Goal: Transaction & Acquisition: Obtain resource

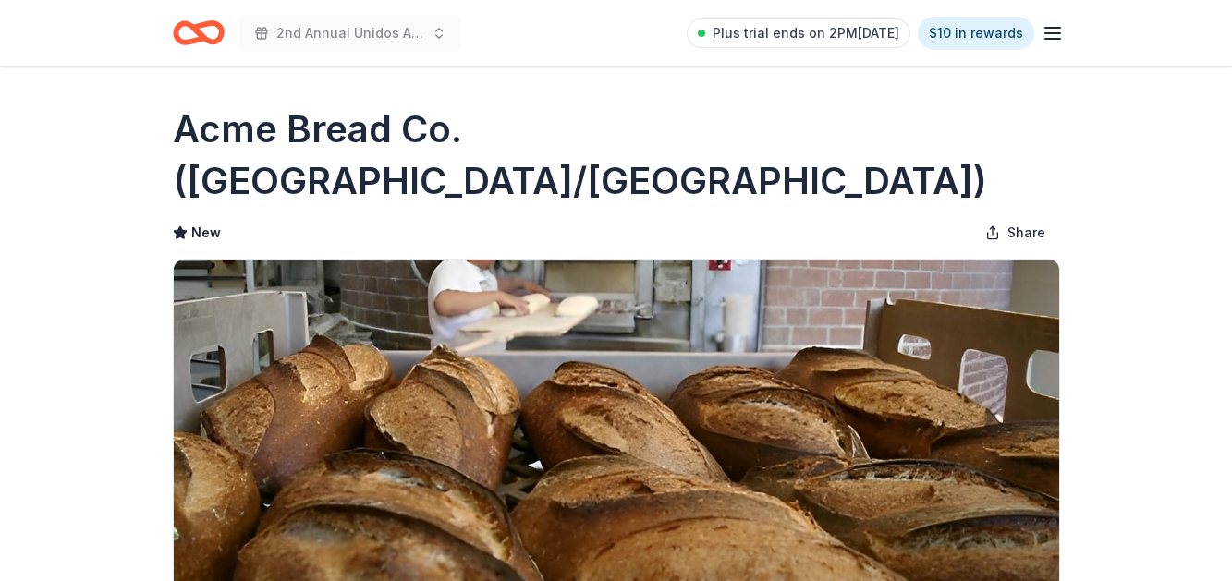
scroll to position [369, 0]
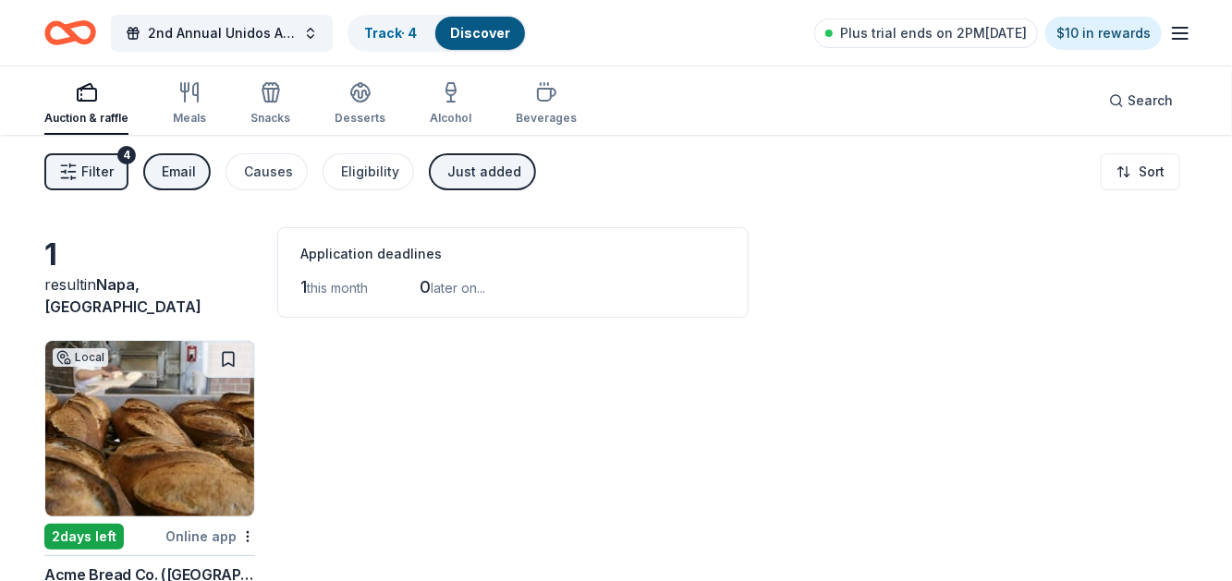
click at [188, 164] on div "Email" at bounding box center [179, 172] width 34 height 22
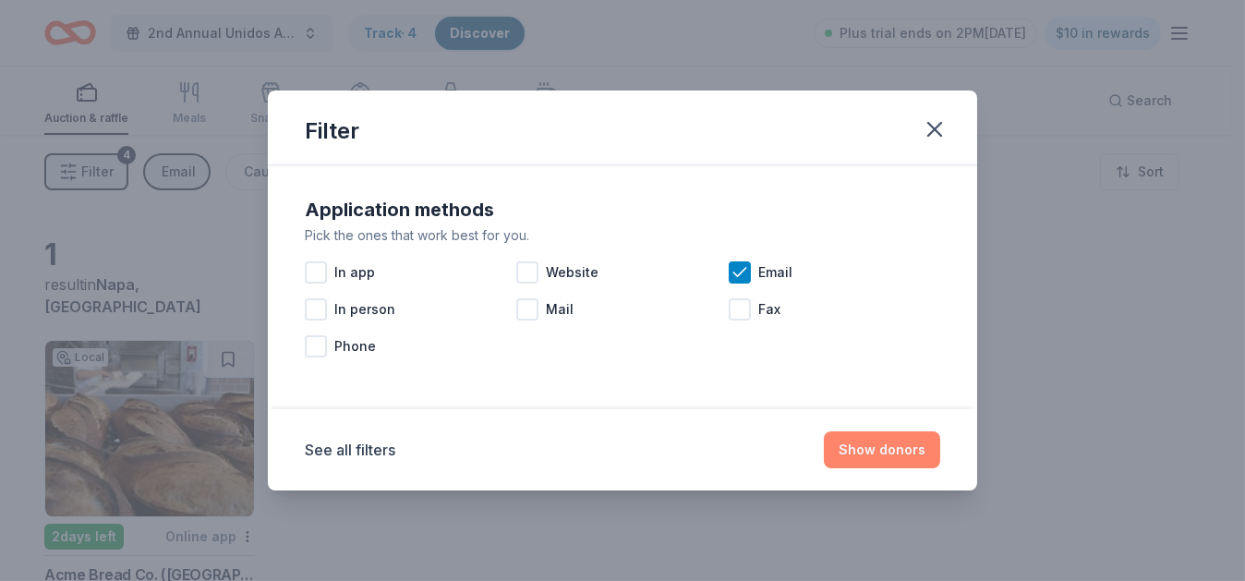
click at [863, 447] on button "Show donors" at bounding box center [882, 449] width 116 height 37
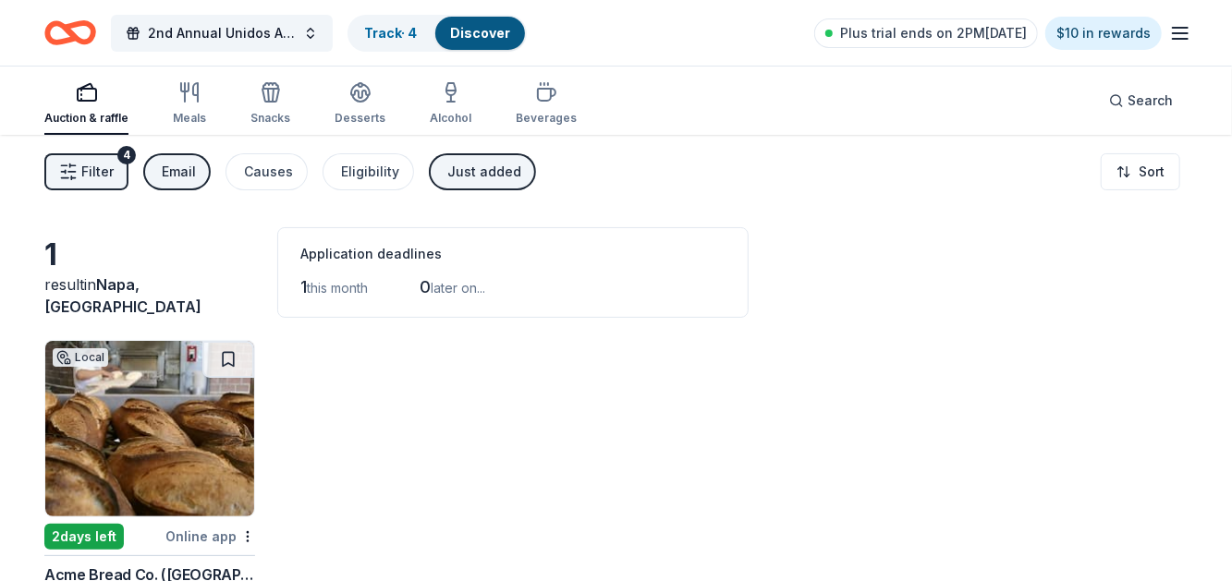
click at [93, 93] on icon "button" at bounding box center [87, 92] width 22 height 22
click at [84, 94] on icon "button" at bounding box center [87, 92] width 22 height 22
click at [185, 98] on icon "button" at bounding box center [185, 92] width 0 height 18
click at [269, 101] on icon "button" at bounding box center [270, 95] width 17 height 13
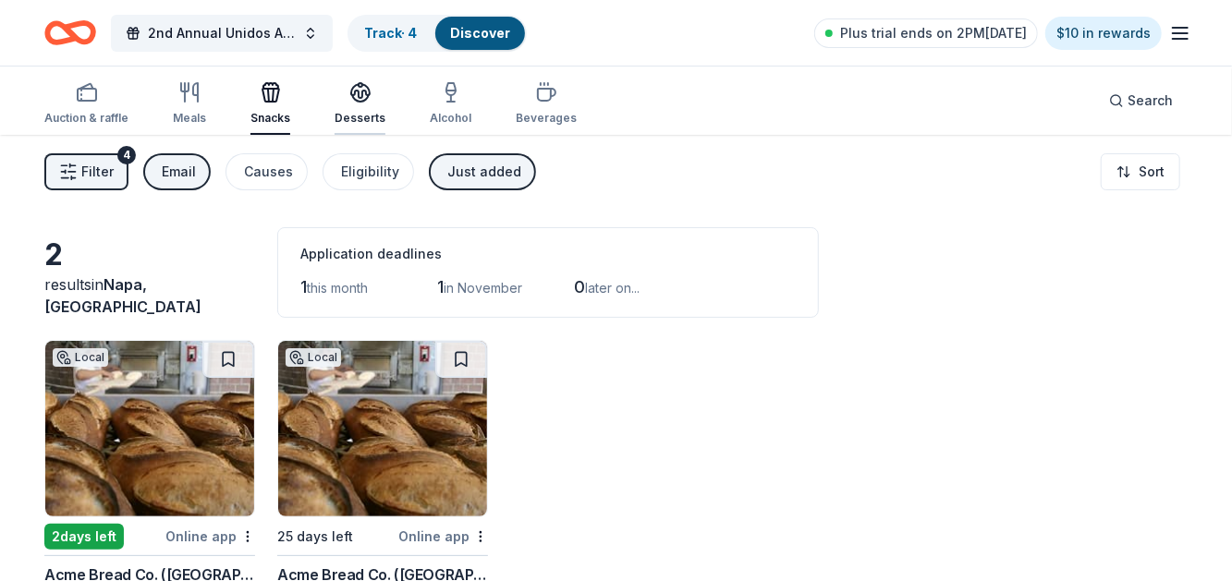
click at [352, 97] on icon "button" at bounding box center [360, 92] width 22 height 22
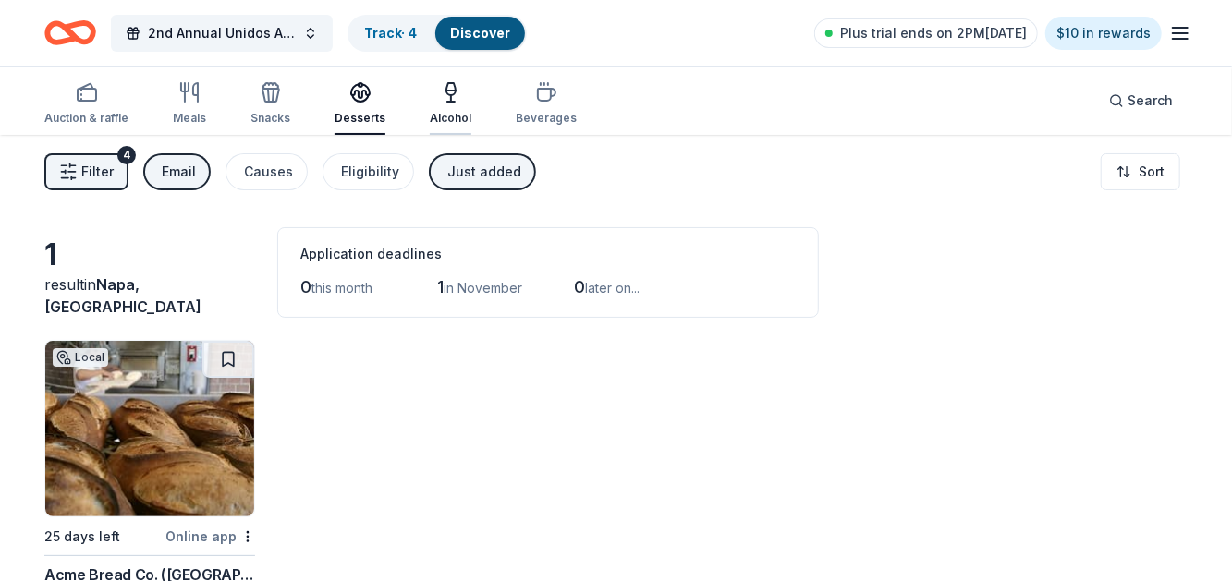
click at [441, 96] on icon "button" at bounding box center [451, 92] width 22 height 22
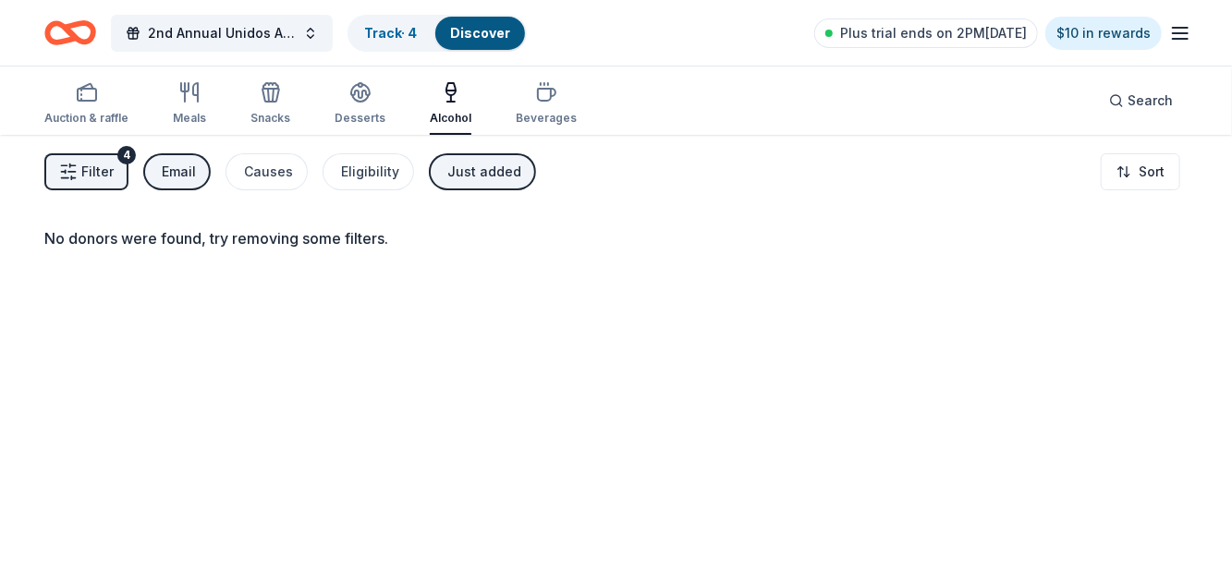
click at [487, 172] on div "Just added" at bounding box center [484, 172] width 74 height 22
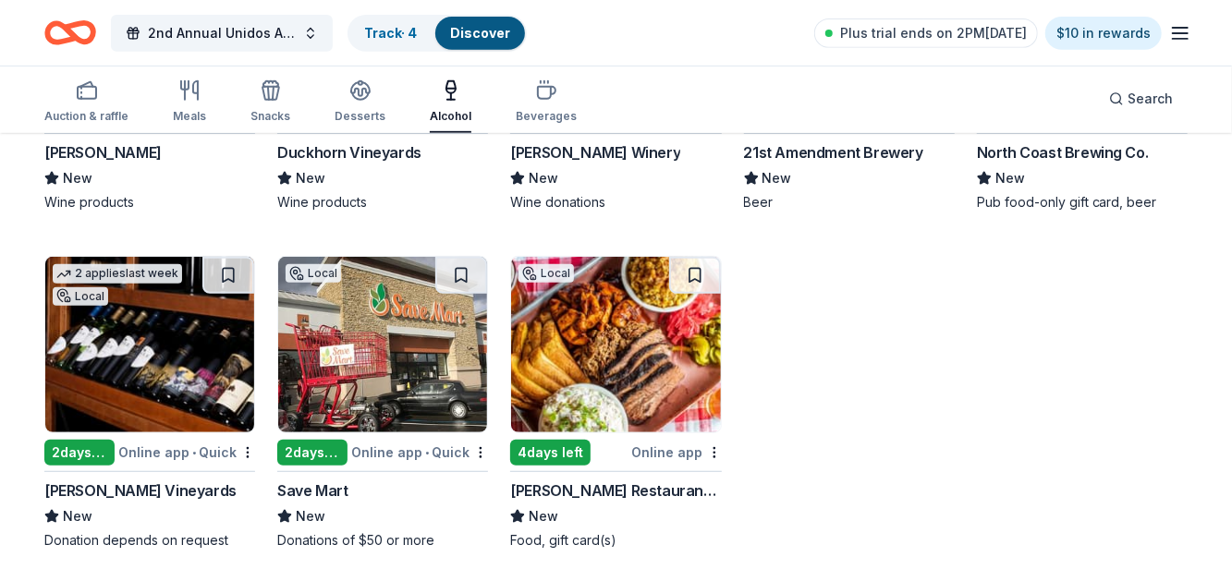
scroll to position [425, 0]
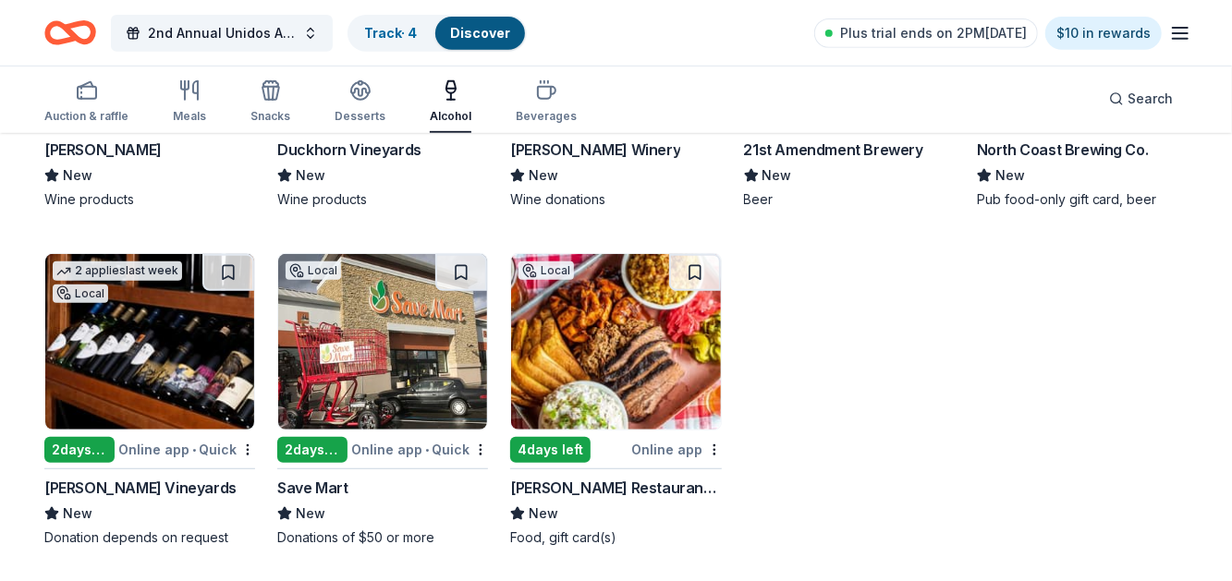
click at [589, 482] on div "Cohn Restaurant Group" at bounding box center [615, 488] width 211 height 22
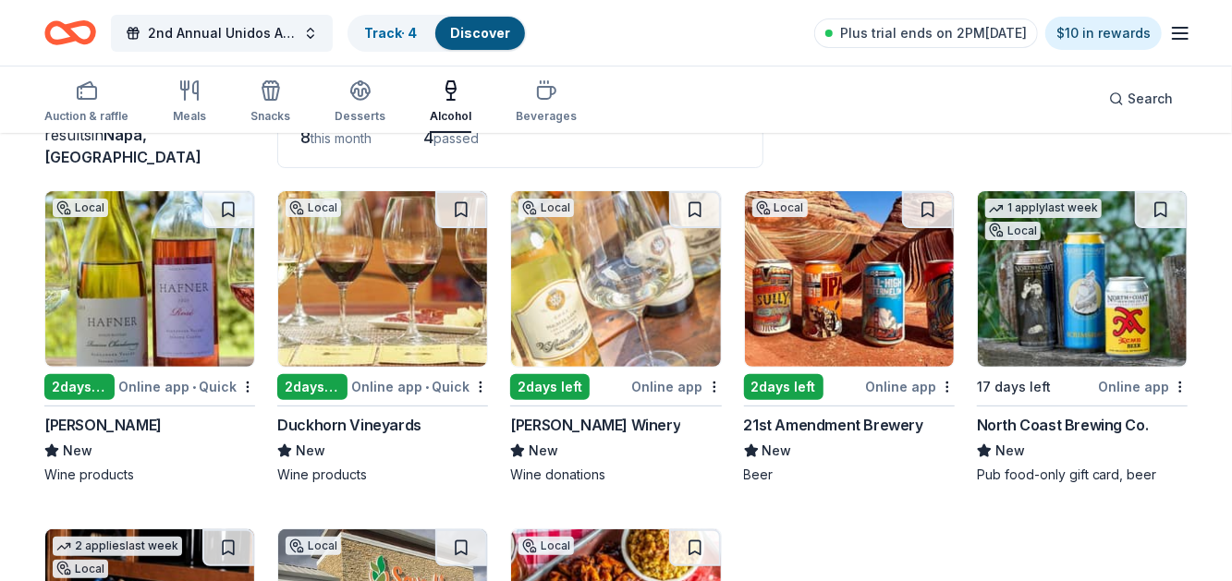
scroll to position [150, 0]
click at [817, 424] on div "21st Amendment Brewery" at bounding box center [833, 425] width 179 height 22
click at [1043, 421] on div "North Coast Brewing Co." at bounding box center [1063, 425] width 172 height 22
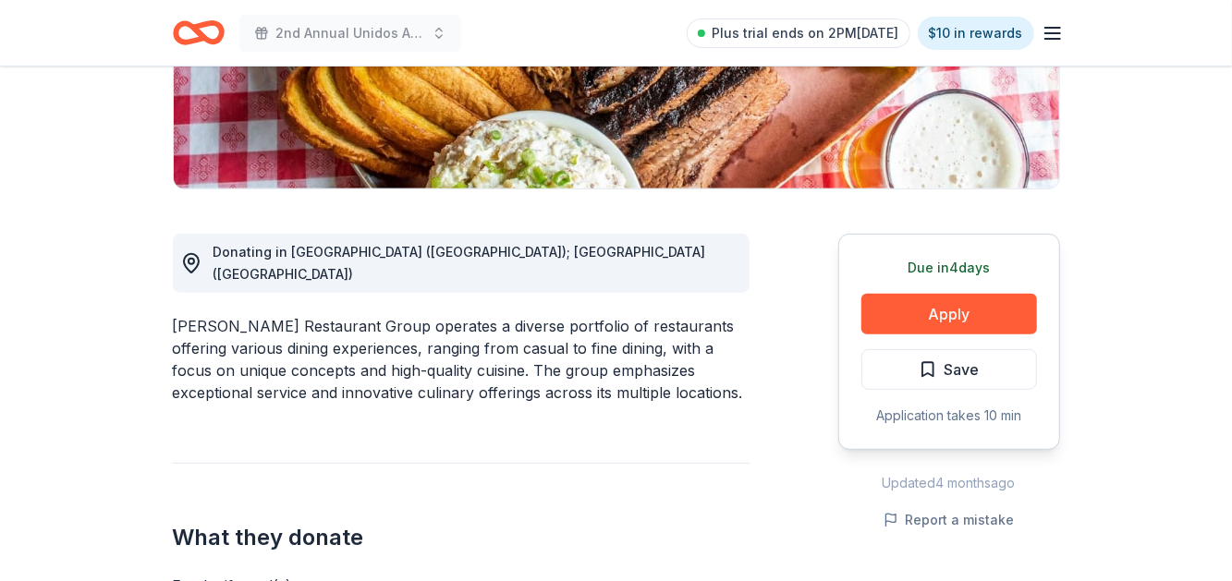
scroll to position [370, 0]
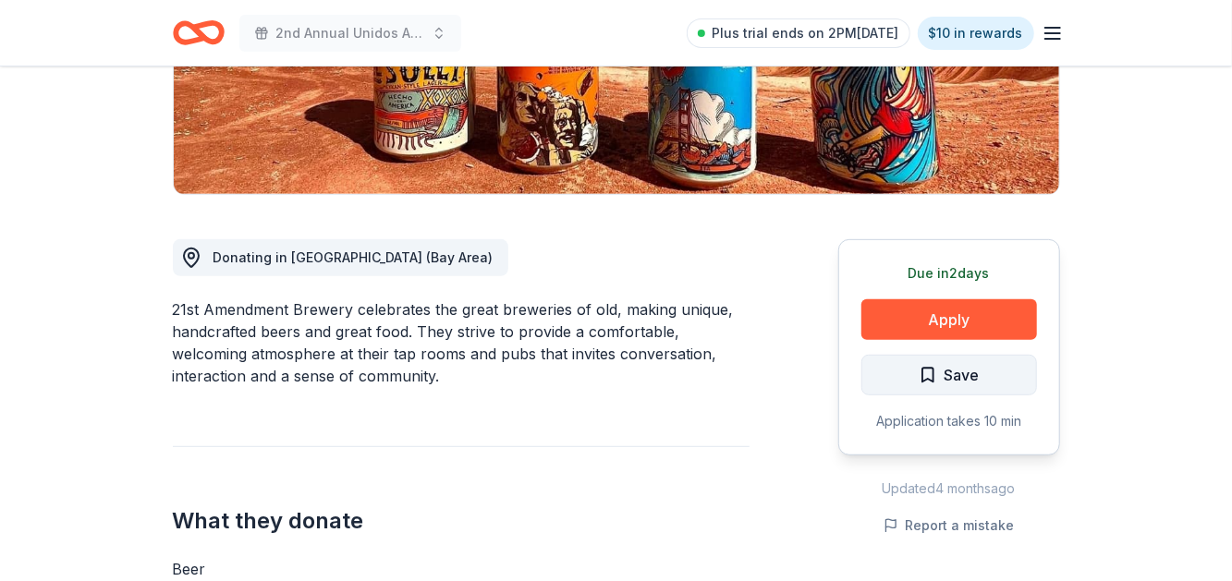
scroll to position [368, 0]
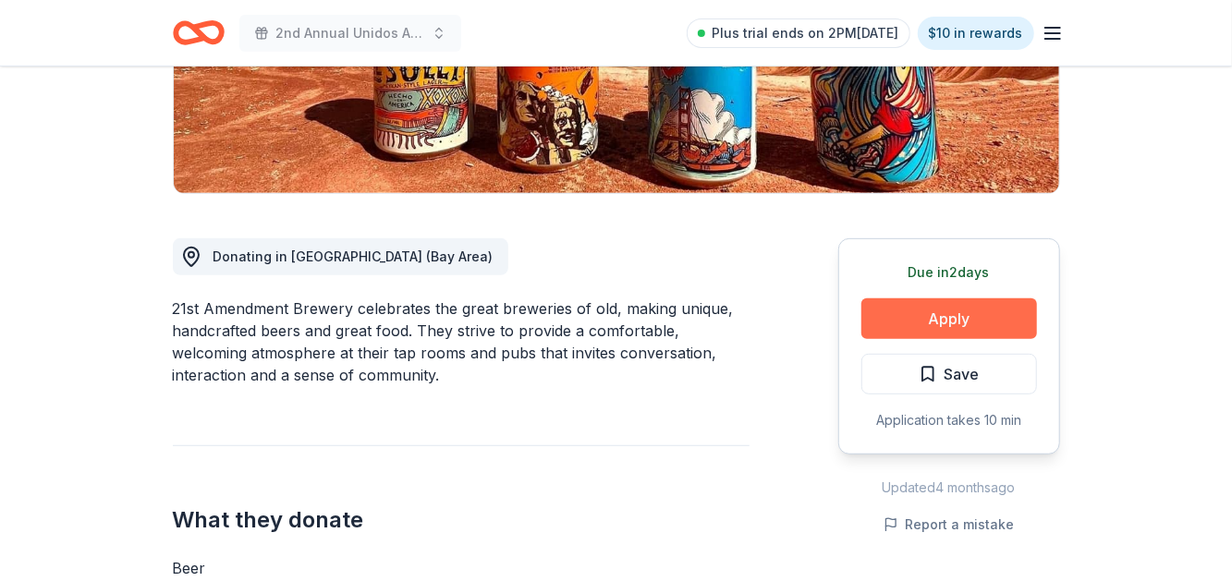
click at [939, 315] on button "Apply" at bounding box center [949, 318] width 176 height 41
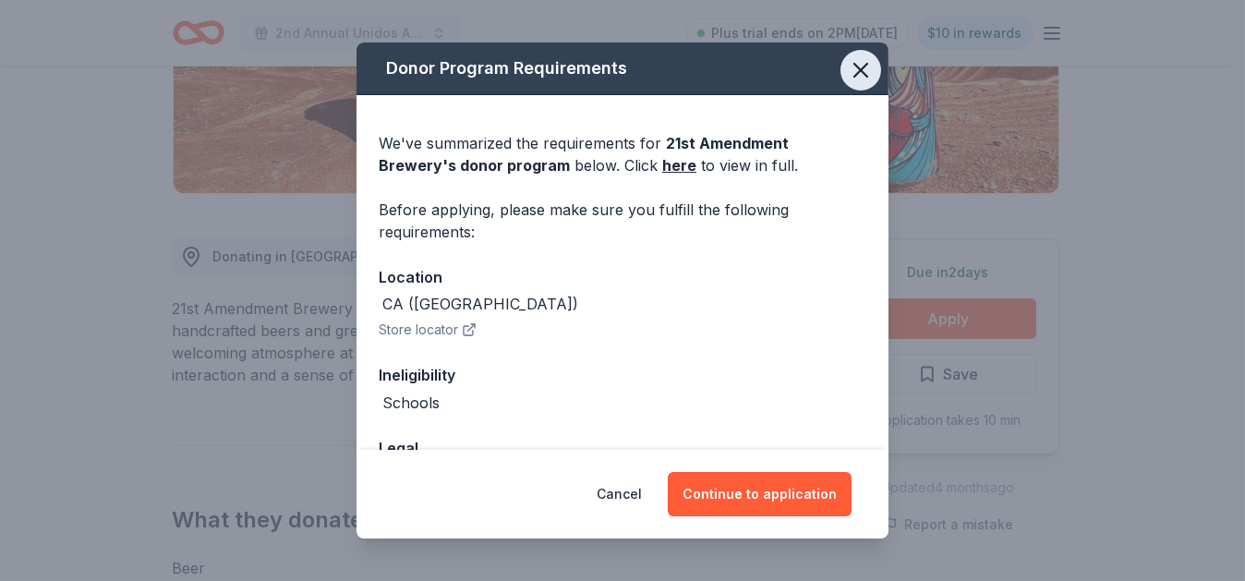
click at [854, 78] on icon "button" at bounding box center [861, 70] width 26 height 26
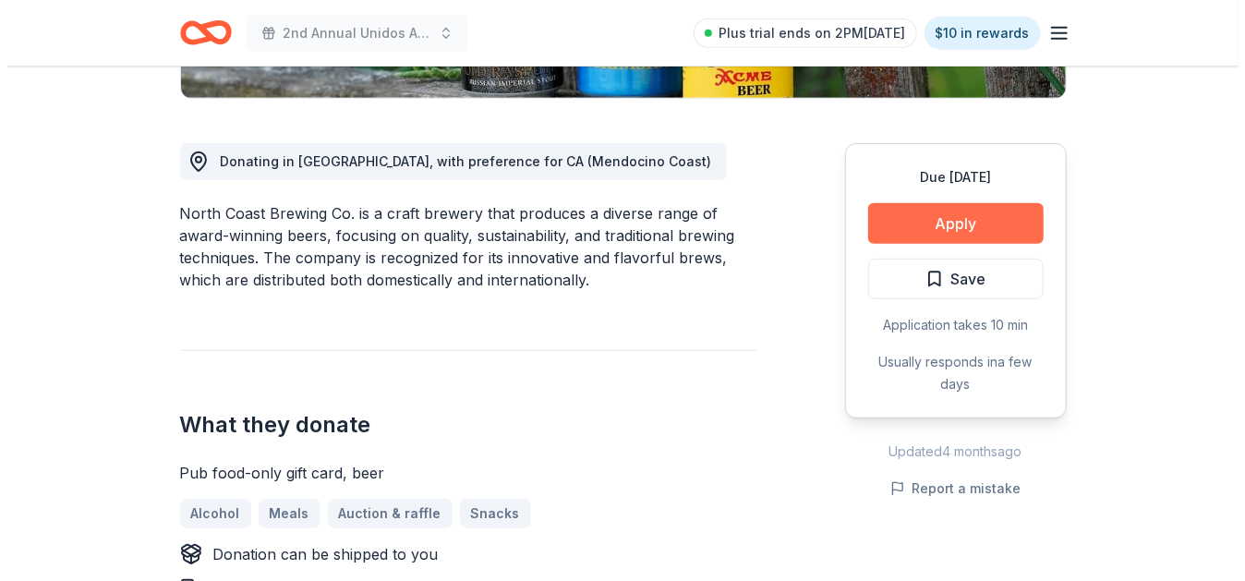
scroll to position [462, 0]
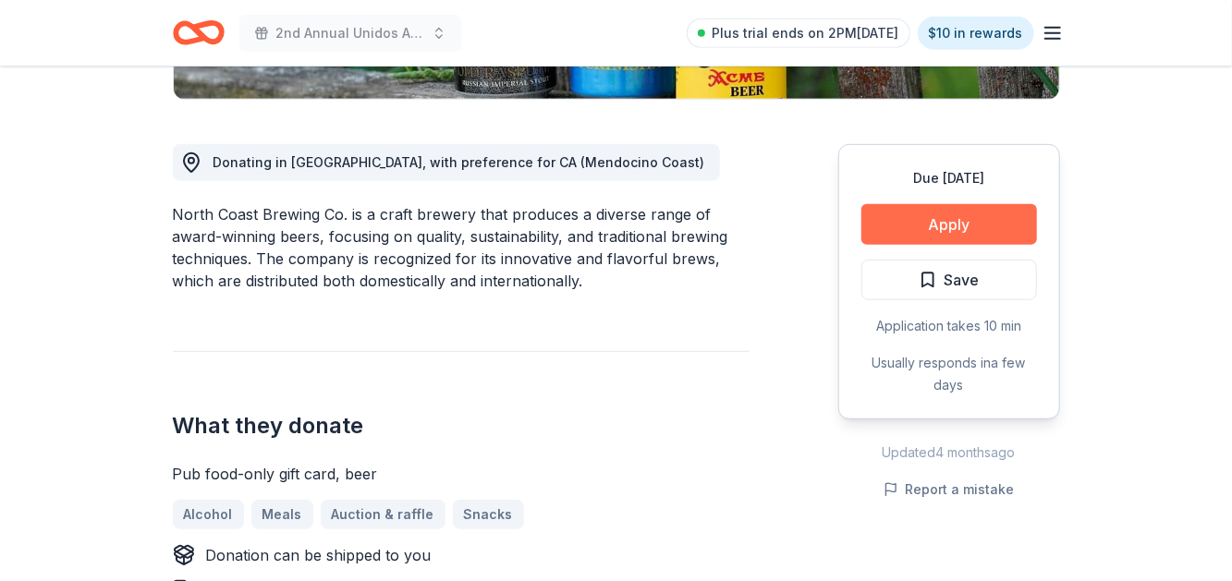
click at [986, 218] on button "Apply" at bounding box center [949, 224] width 176 height 41
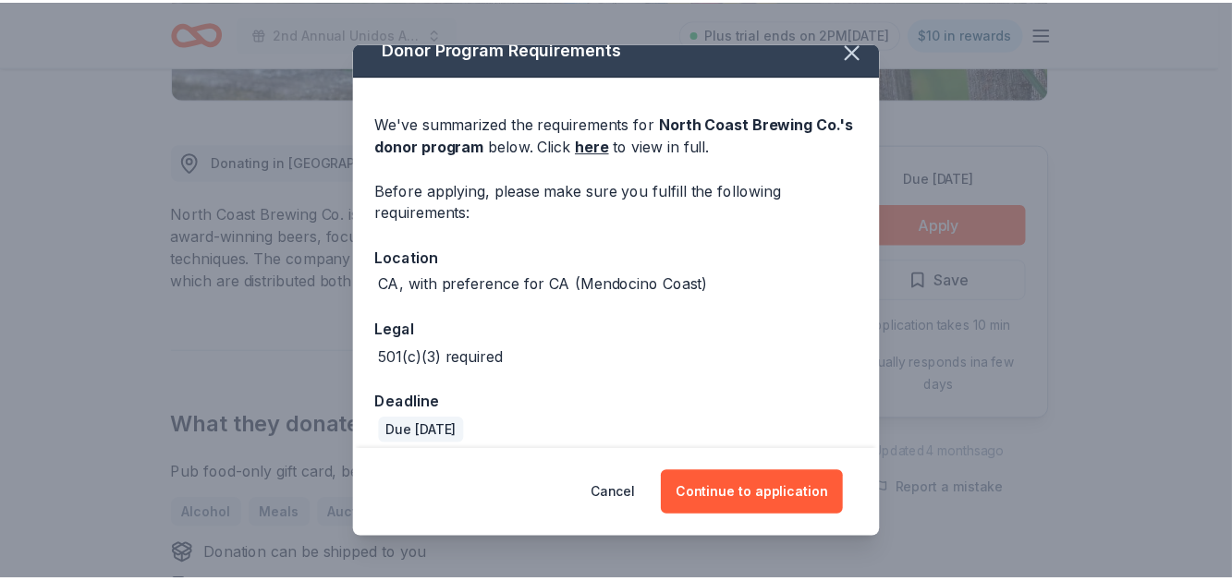
scroll to position [34, 0]
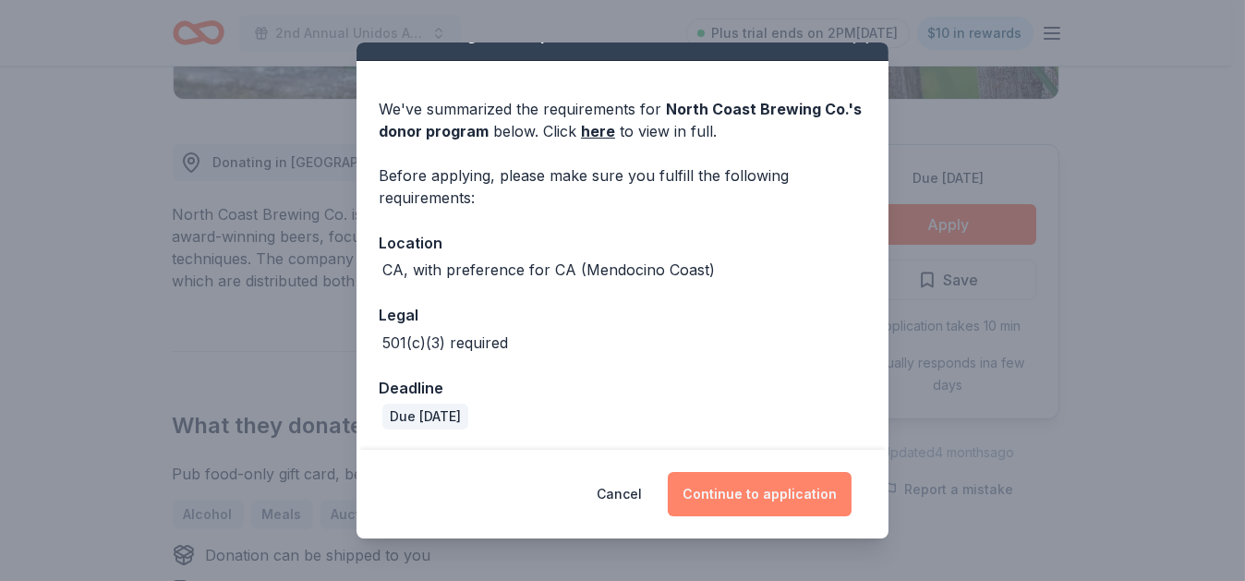
click at [735, 487] on button "Continue to application" at bounding box center [760, 494] width 184 height 44
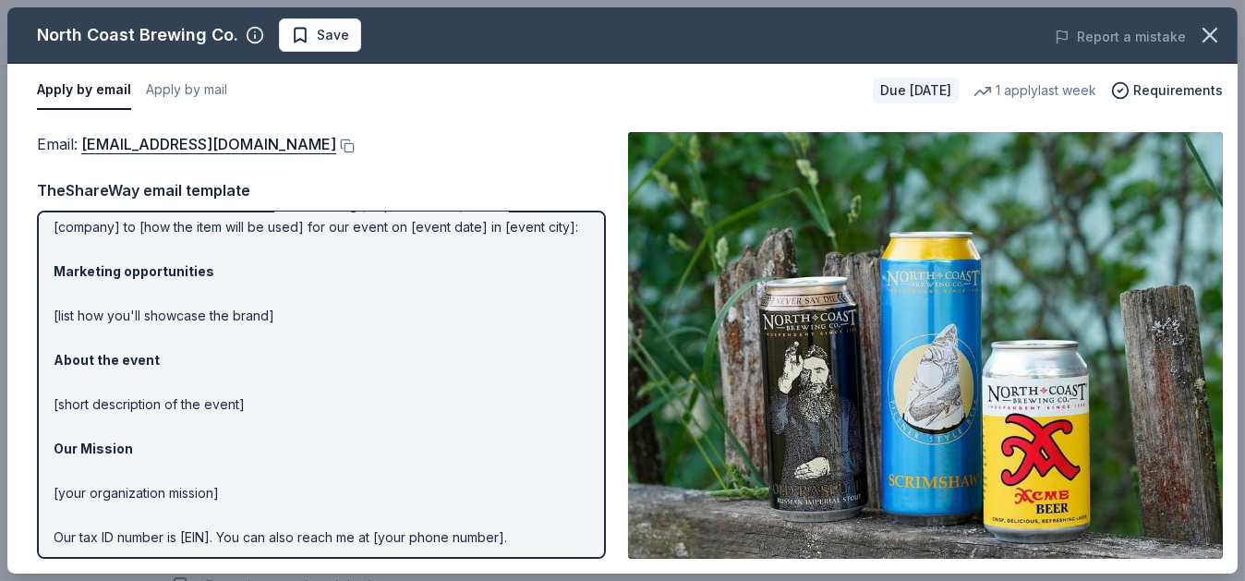
scroll to position [0, 0]
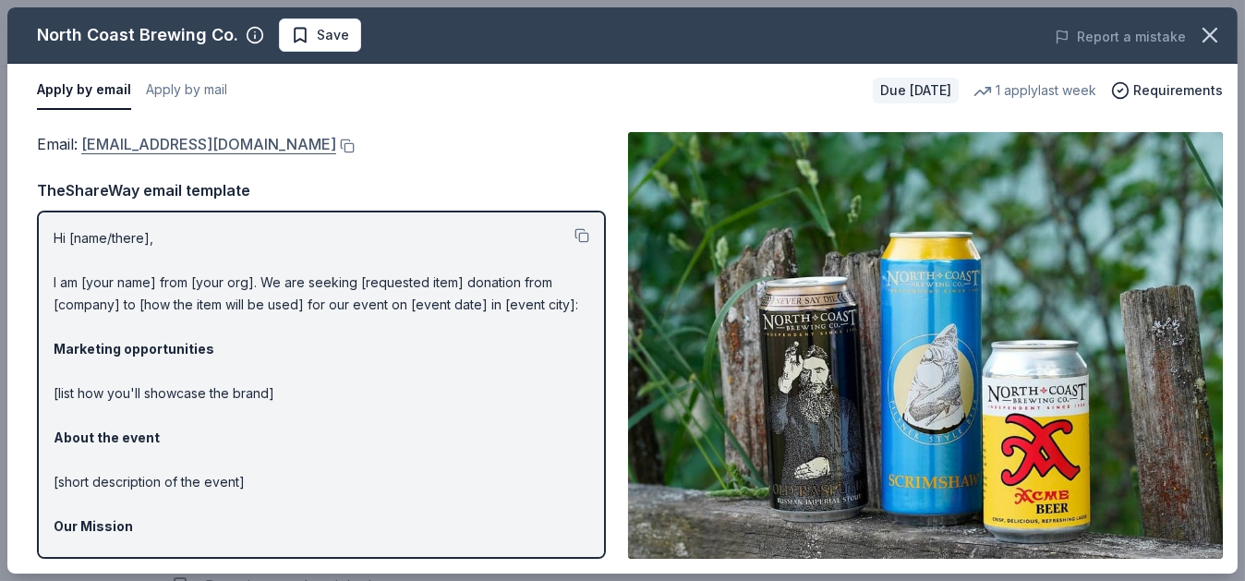
click at [248, 143] on link "[EMAIL_ADDRESS][DOMAIN_NAME]" at bounding box center [208, 144] width 255 height 24
click at [347, 141] on button at bounding box center [345, 146] width 18 height 15
